Goal: Information Seeking & Learning: Learn about a topic

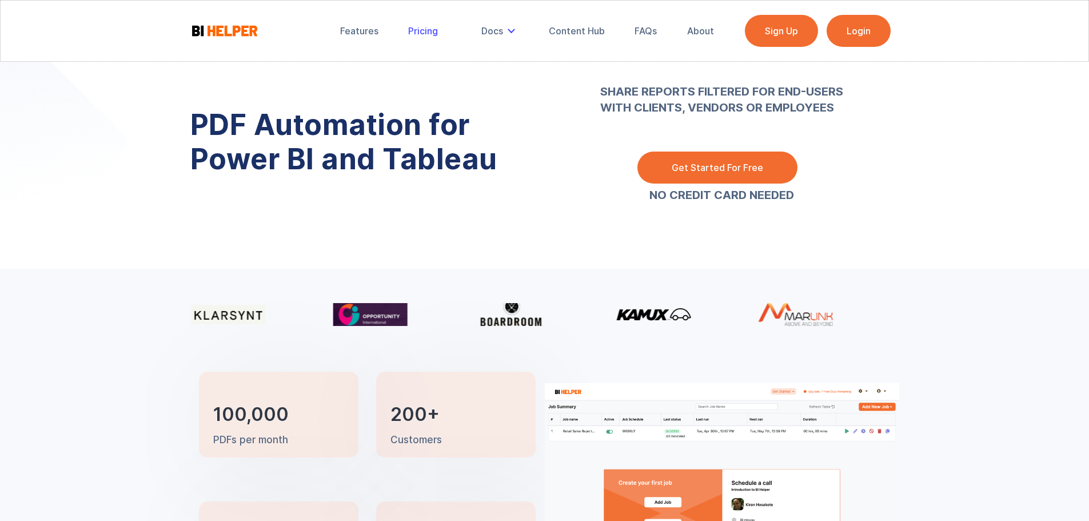
click at [437, 26] on div "Pricing" at bounding box center [423, 30] width 30 height 11
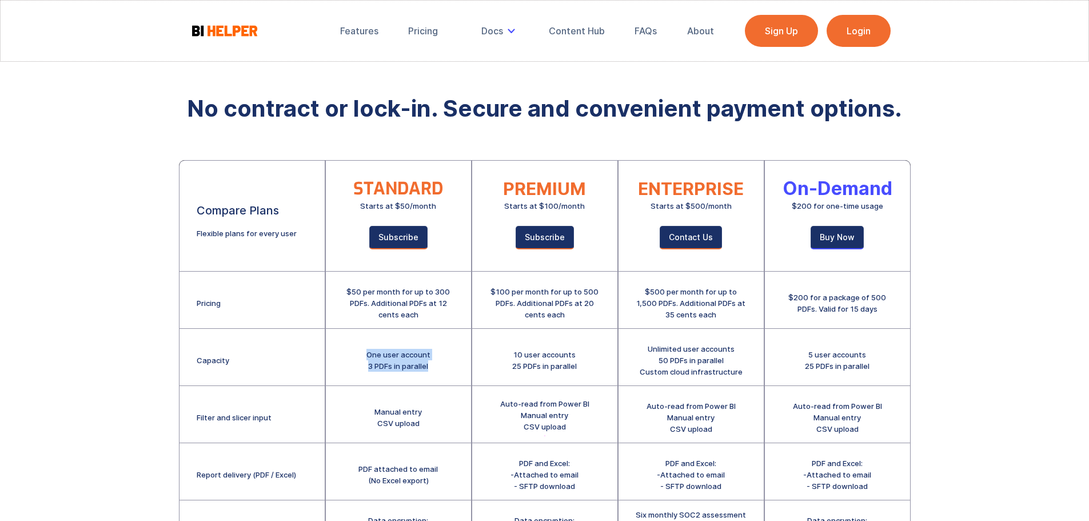
drag, startPoint x: 363, startPoint y: 351, endPoint x: 446, endPoint y: 367, distance: 85.1
click at [446, 367] on div "One user account 3 PDFs in parallel" at bounding box center [398, 357] width 145 height 57
drag, startPoint x: 442, startPoint y: 368, endPoint x: 362, endPoint y: 349, distance: 82.7
click at [362, 349] on div "One user account 3 PDFs in parallel" at bounding box center [398, 357] width 145 height 57
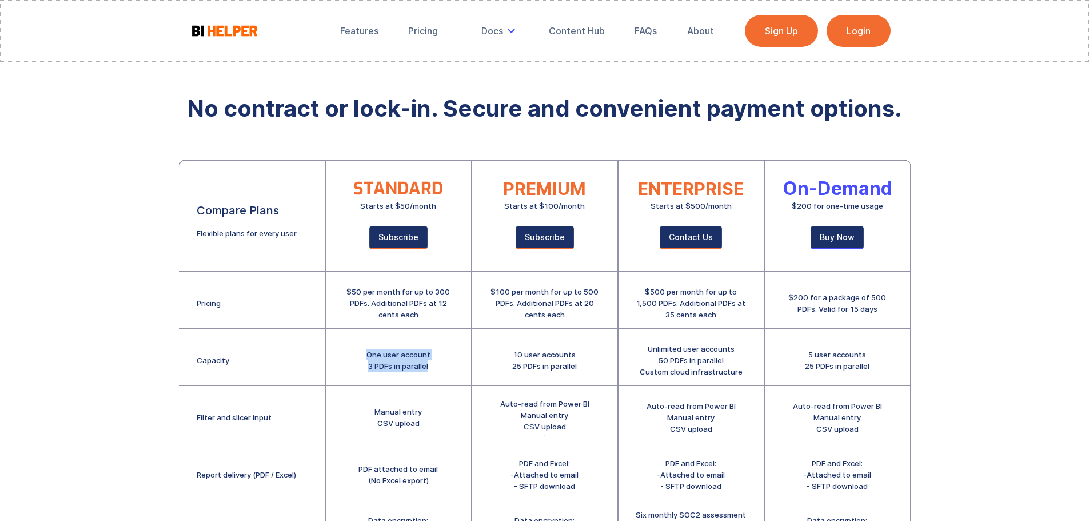
click at [362, 349] on div "One user account 3 PDFs in parallel" at bounding box center [398, 357] width 145 height 57
drag, startPoint x: 395, startPoint y: 353, endPoint x: 465, endPoint y: 362, distance: 70.3
click at [465, 362] on div "One user account 3 PDFs in parallel" at bounding box center [398, 357] width 145 height 57
click at [455, 365] on div "One user account 3 PDFs in parallel" at bounding box center [398, 357] width 145 height 57
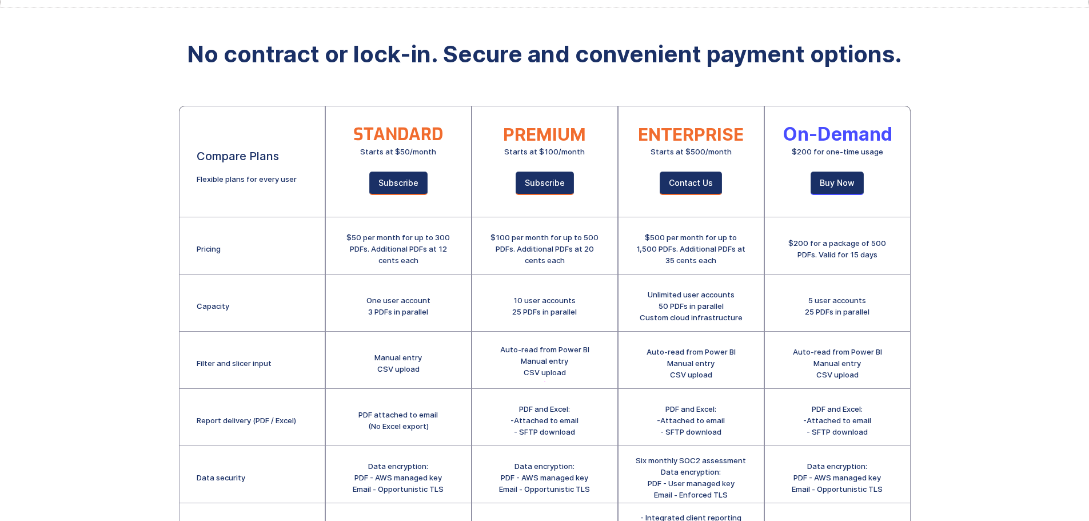
scroll to position [57, 0]
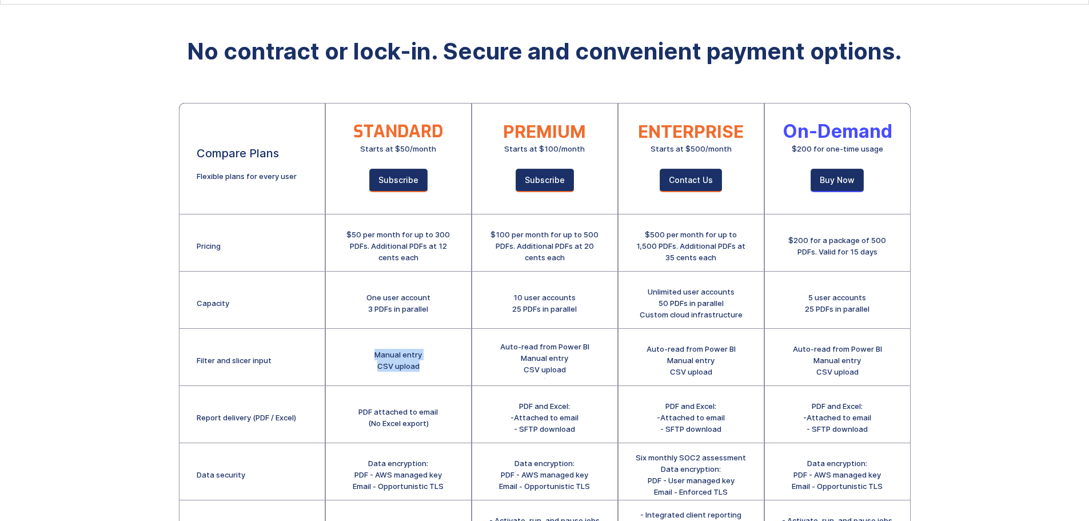
drag, startPoint x: 375, startPoint y: 355, endPoint x: 437, endPoint y: 365, distance: 62.5
click at [437, 365] on div "Manual entry CSV upload" at bounding box center [398, 357] width 145 height 57
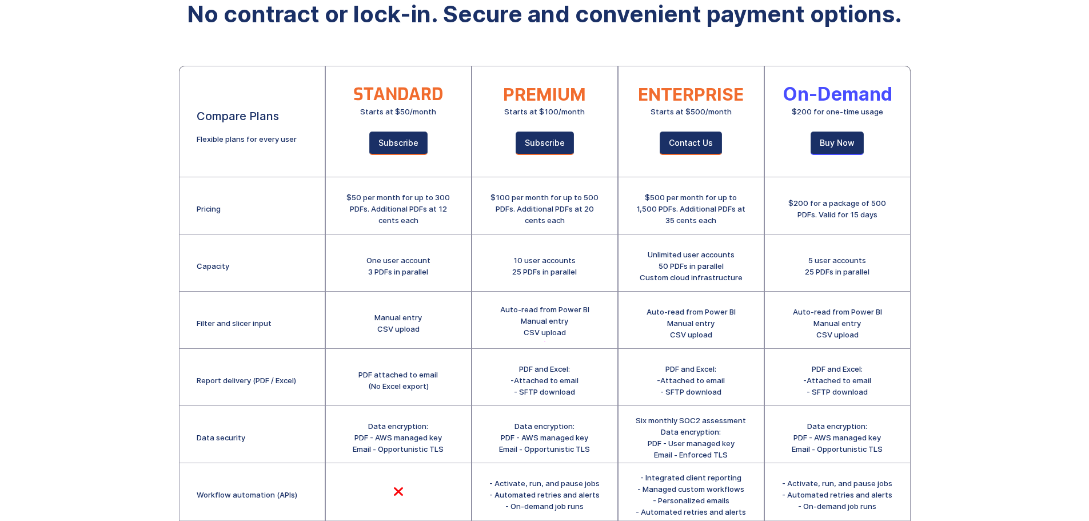
scroll to position [114, 0]
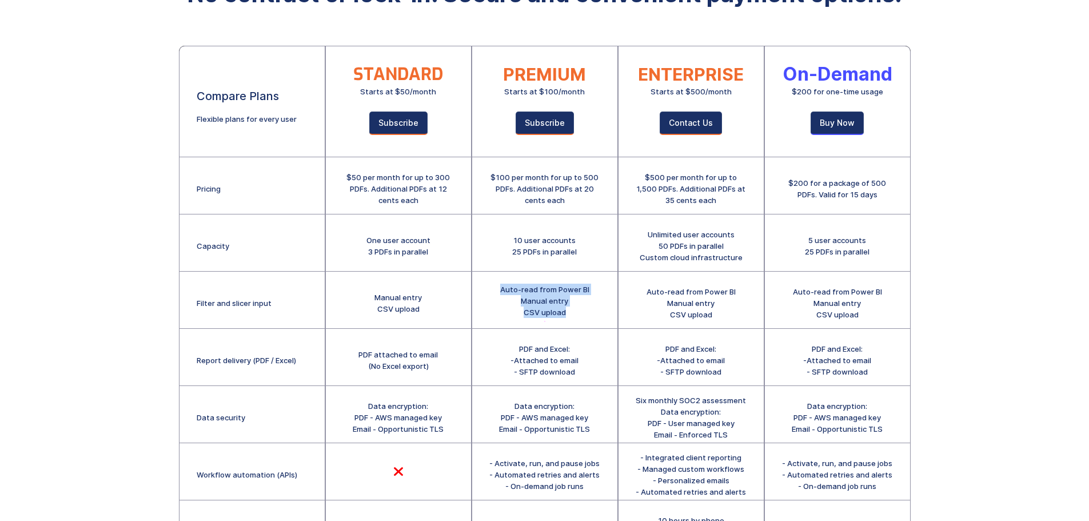
drag, startPoint x: 502, startPoint y: 285, endPoint x: 574, endPoint y: 314, distance: 77.7
click at [574, 314] on div "Auto-read from Power BI Manual entry CSV upload" at bounding box center [544, 300] width 89 height 34
drag, startPoint x: 630, startPoint y: 286, endPoint x: 714, endPoint y: 322, distance: 91.2
click at [713, 321] on div "Auto-read from Power BI Manual entry CSV upload" at bounding box center [690, 299] width 145 height 57
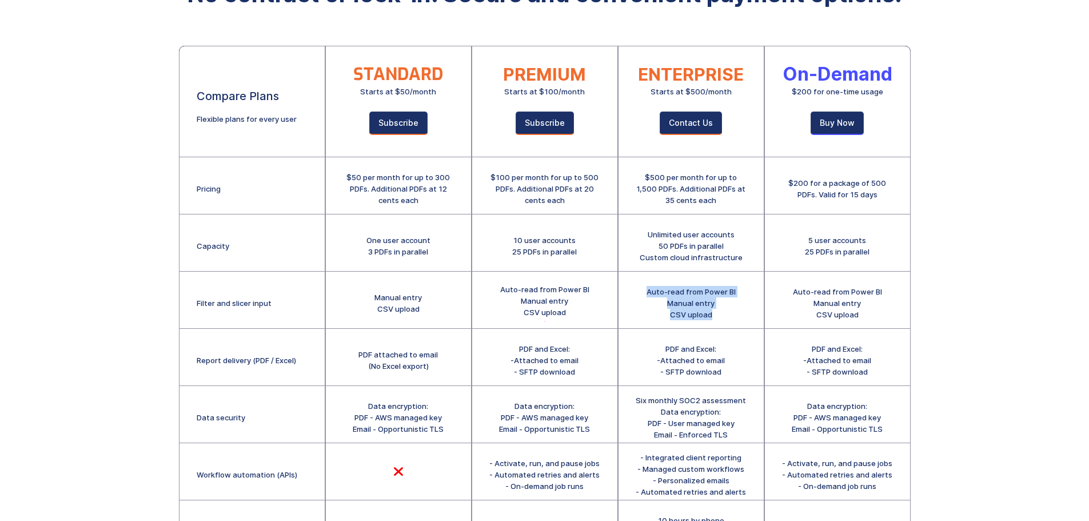
click at [714, 322] on div "Auto-read from Power BI Manual entry CSV upload" at bounding box center [690, 299] width 145 height 57
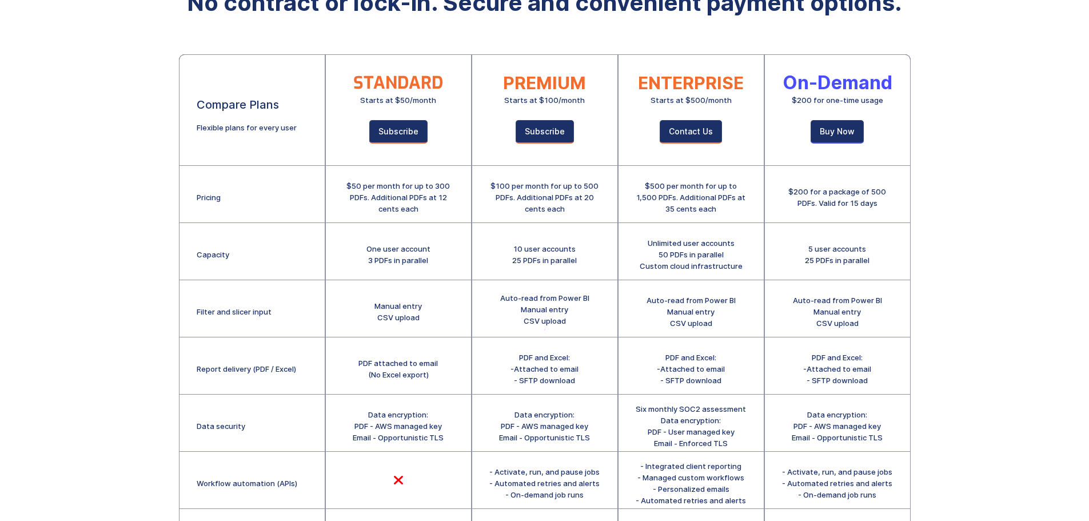
scroll to position [0, 0]
